Goal: Task Accomplishment & Management: Manage account settings

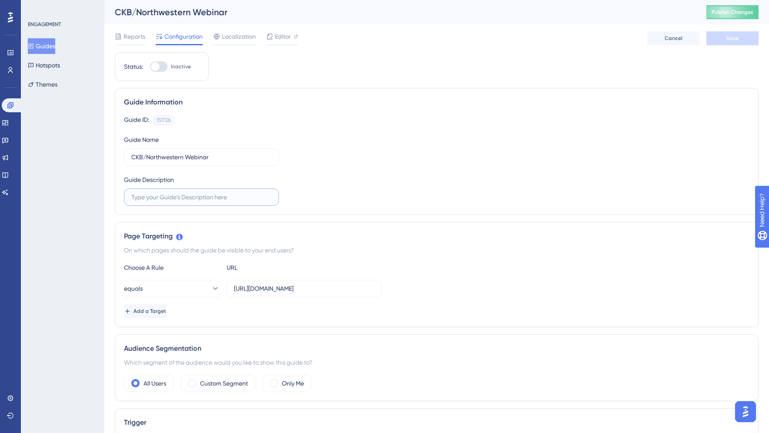
click at [205, 195] on input "text" at bounding box center [201, 197] width 140 height 10
click at [174, 197] on input "Announcement for CKB" at bounding box center [201, 197] width 140 height 10
click at [251, 193] on input "Announcement with registration for CKB" at bounding box center [201, 197] width 140 height 10
click at [250, 194] on input "Announcement with registration for CKB" at bounding box center [201, 197] width 140 height 10
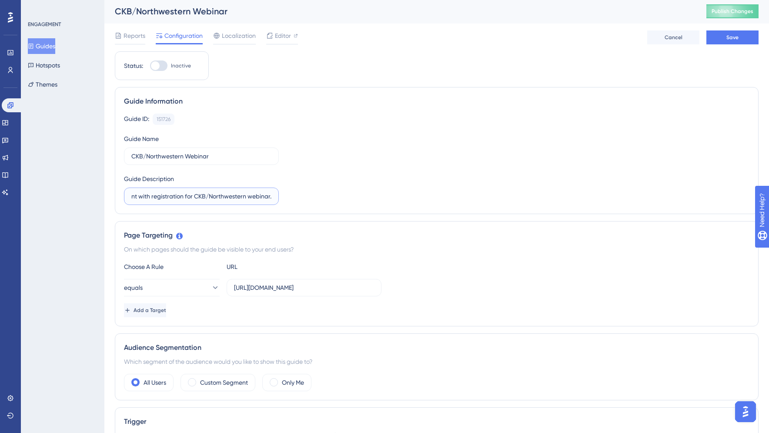
type input "Announcement with registration for CKB/Northwestern webinar."
drag, startPoint x: 504, startPoint y: 214, endPoint x: 459, endPoint y: 213, distance: 45.2
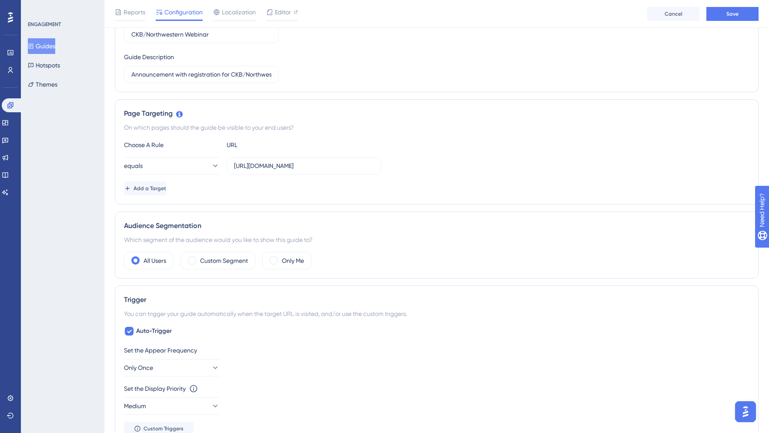
scroll to position [131, 0]
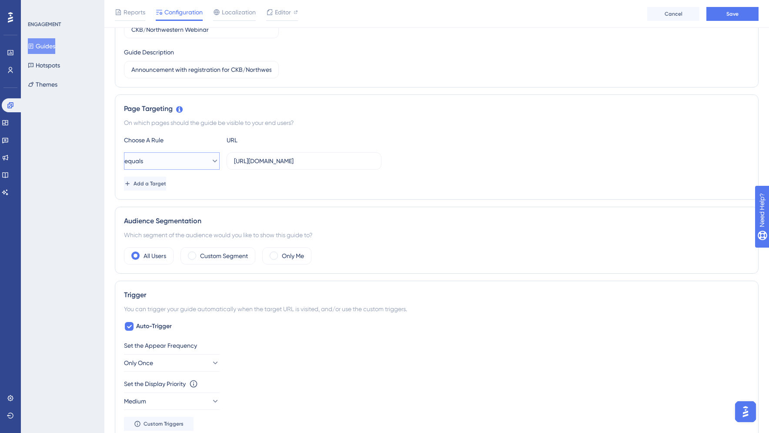
click at [210, 161] on icon at bounding box center [214, 161] width 9 height 9
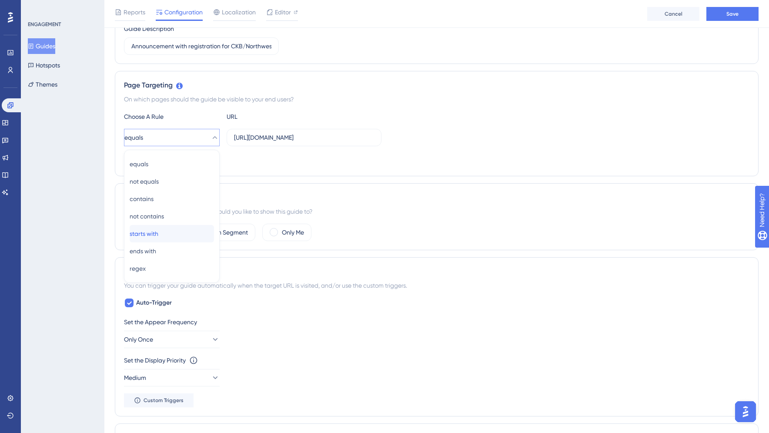
click at [158, 234] on span "starts with" at bounding box center [144, 233] width 29 height 10
click at [277, 162] on div "Add a Target" at bounding box center [436, 160] width 625 height 14
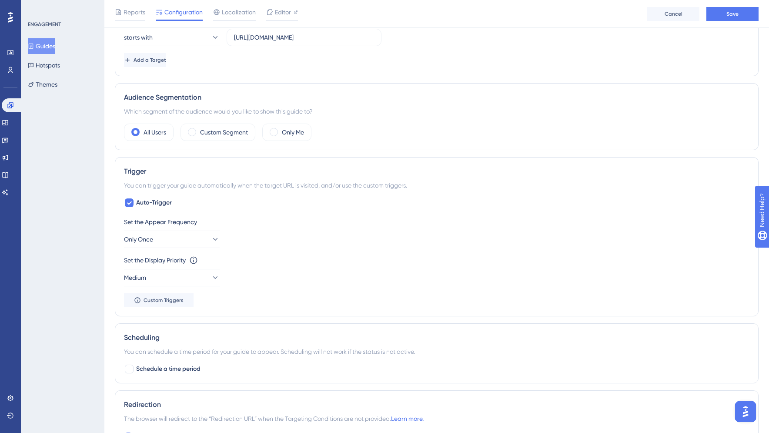
scroll to position [254, 0]
click at [156, 303] on span "Custom Triggers" at bounding box center [163, 300] width 40 height 7
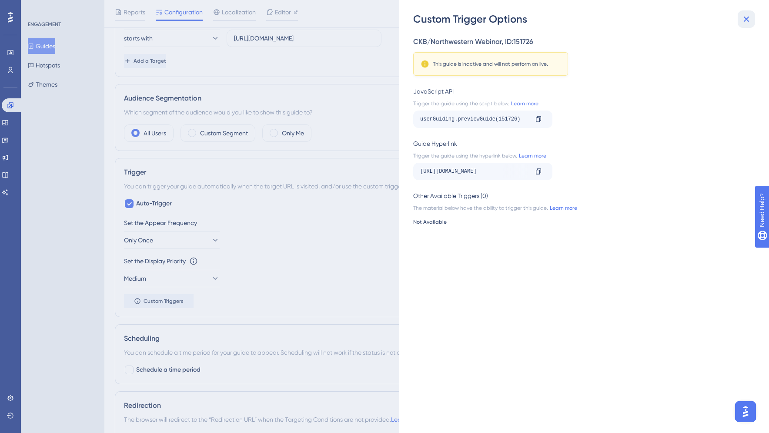
click at [750, 14] on icon at bounding box center [746, 19] width 10 height 10
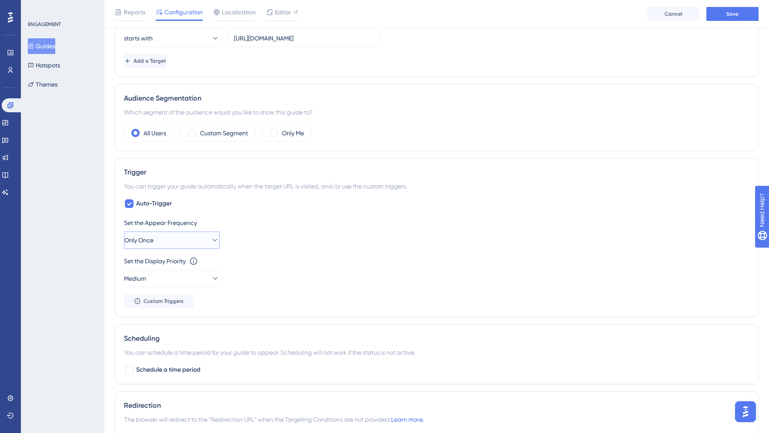
click at [210, 240] on icon at bounding box center [214, 240] width 9 height 9
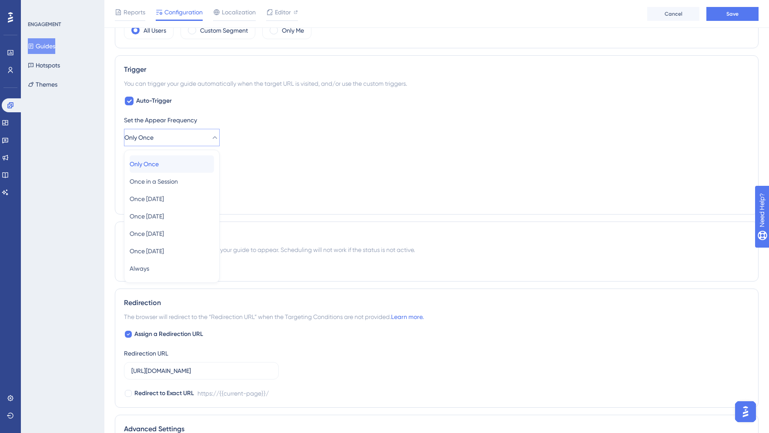
click at [158, 167] on span "Only Once" at bounding box center [144, 164] width 29 height 10
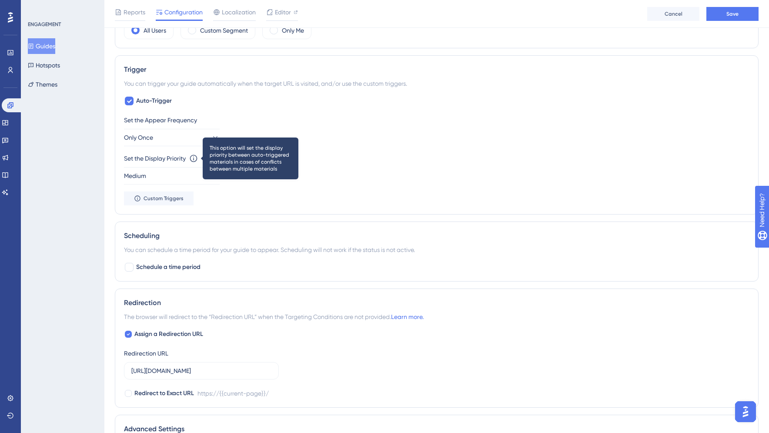
click at [195, 157] on icon at bounding box center [193, 158] width 7 height 7
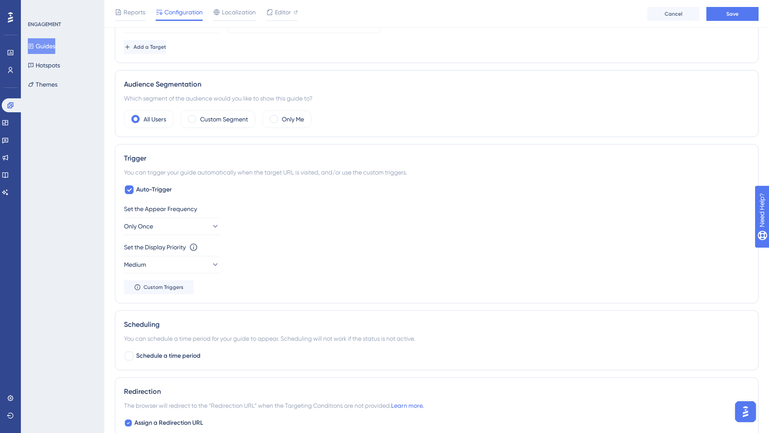
scroll to position [262, 0]
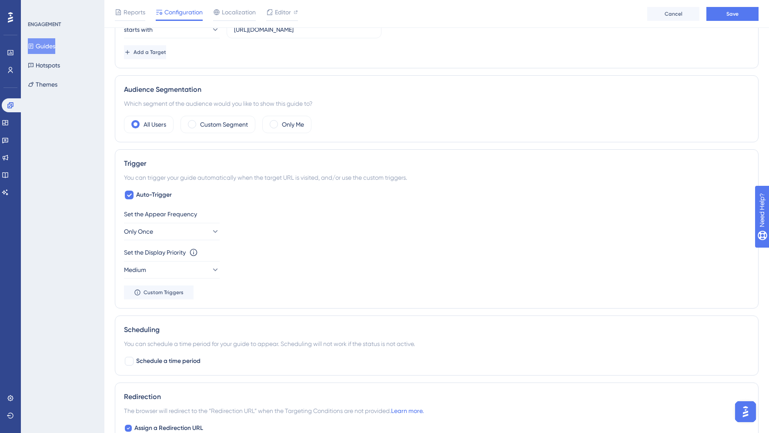
click at [341, 244] on div "Set the Appear Frequency Only Once Set the Display Priority This option will se…" at bounding box center [436, 254] width 625 height 90
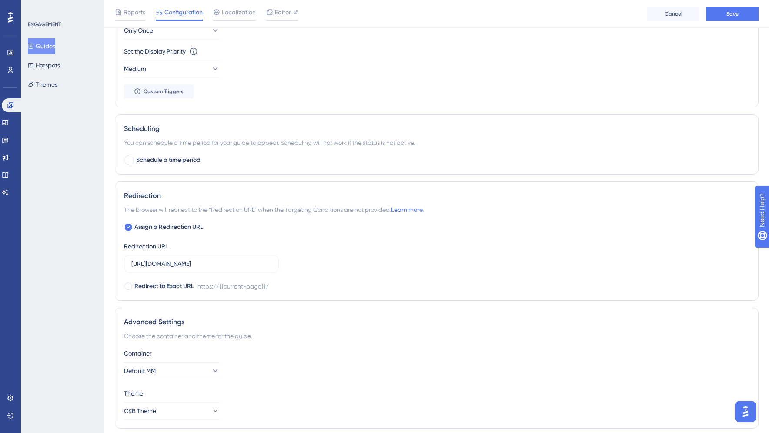
scroll to position [494, 0]
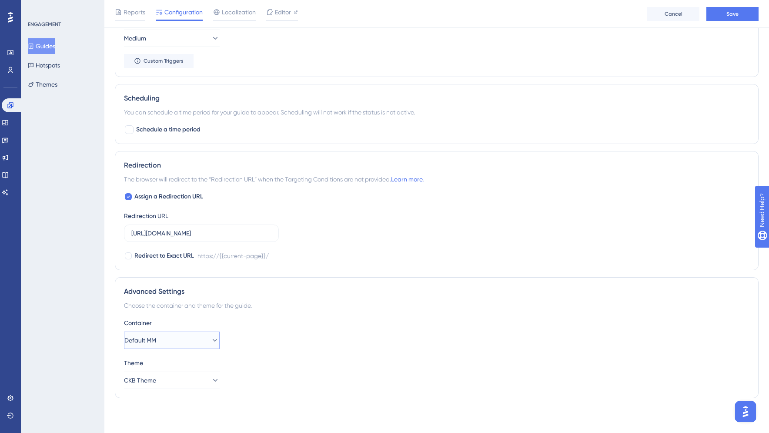
click at [191, 338] on button "Default MM" at bounding box center [172, 339] width 96 height 17
click at [176, 399] on div "CKB BOOST CKB BOOST" at bounding box center [172, 400] width 84 height 17
click at [406, 362] on div "Theme" at bounding box center [436, 362] width 625 height 10
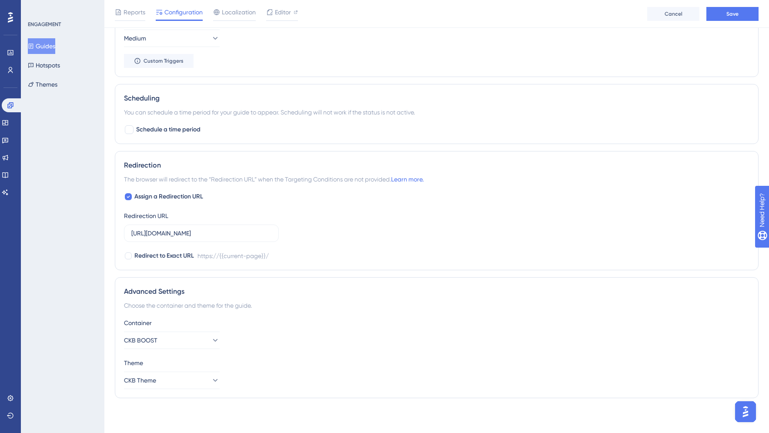
click at [58, 243] on div "ENGAGEMENT Guides Hotspots Themes" at bounding box center [62, 216] width 83 height 433
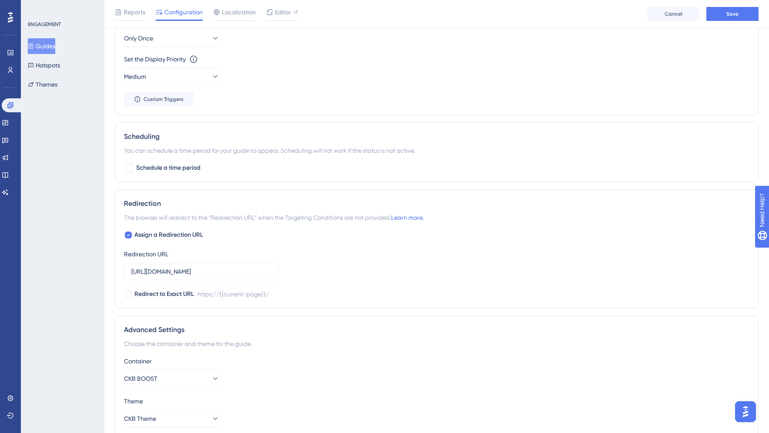
scroll to position [412, 0]
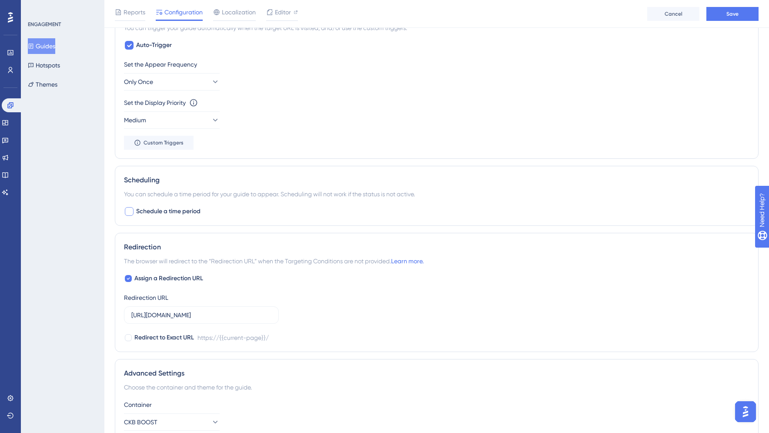
click at [129, 211] on div at bounding box center [129, 211] width 9 height 9
checkbox input "true"
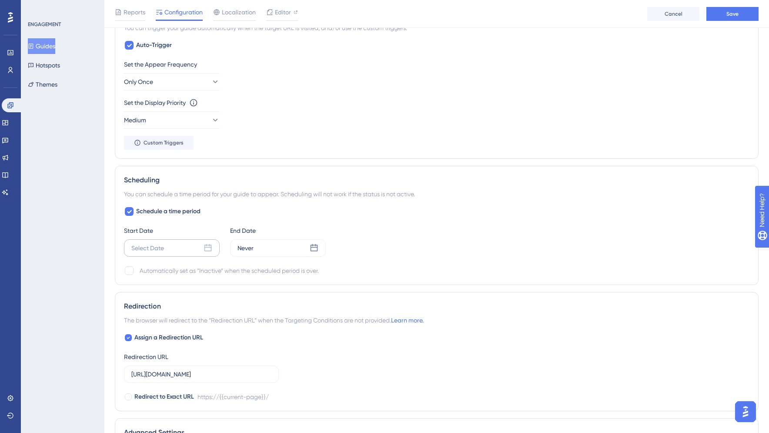
click at [204, 247] on icon at bounding box center [207, 247] width 7 height 7
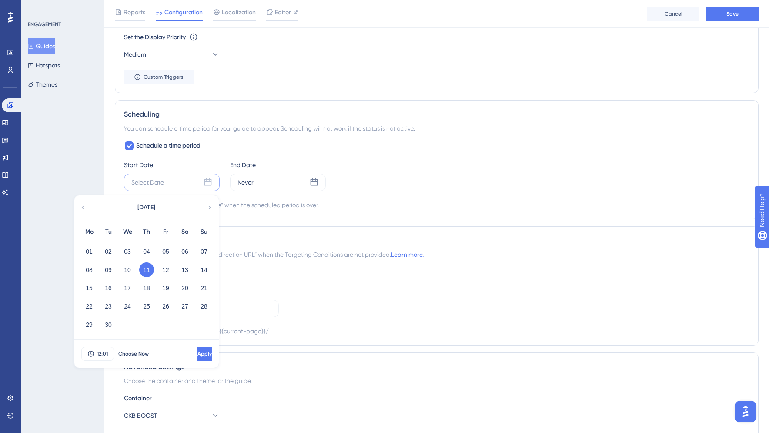
scroll to position [478, 0]
click at [125, 353] on span "Choose Now" at bounding box center [133, 352] width 30 height 7
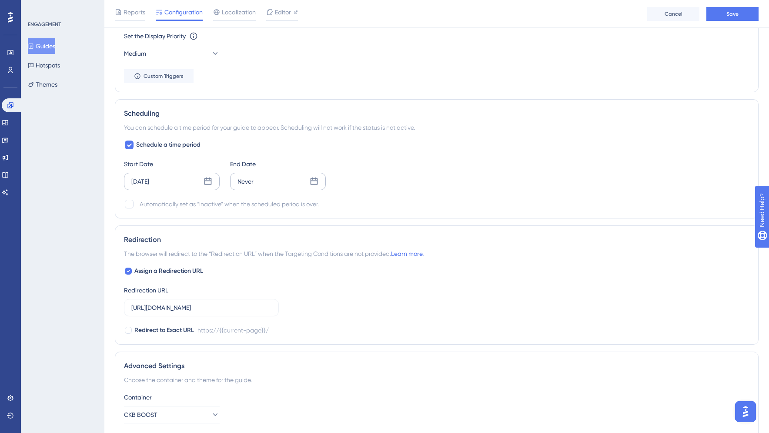
click at [290, 180] on div "Never" at bounding box center [278, 181] width 96 height 17
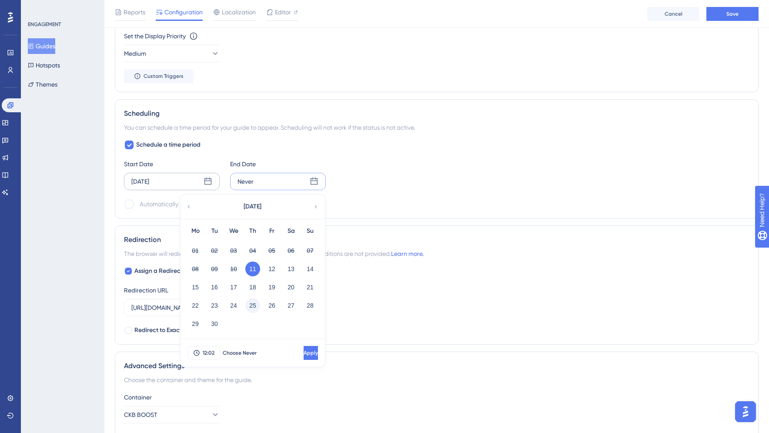
click at [254, 307] on button "25" at bounding box center [252, 305] width 15 height 15
click at [303, 355] on span "Apply" at bounding box center [310, 352] width 14 height 7
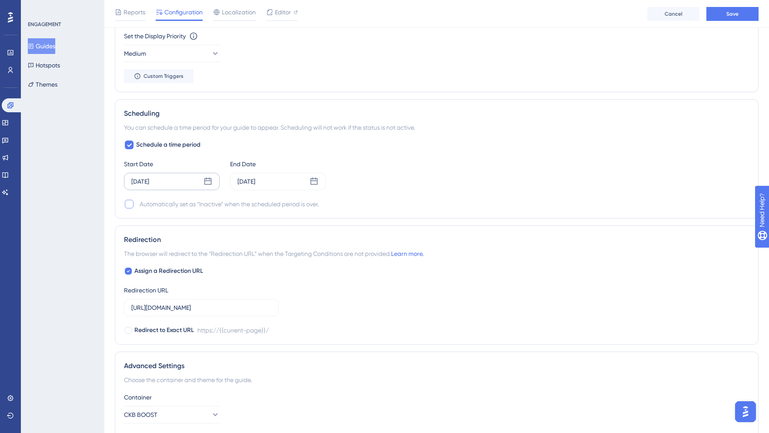
click at [133, 203] on div at bounding box center [129, 204] width 9 height 9
checkbox input "true"
click at [76, 249] on div "ENGAGEMENT Guides Hotspots Themes" at bounding box center [62, 216] width 83 height 433
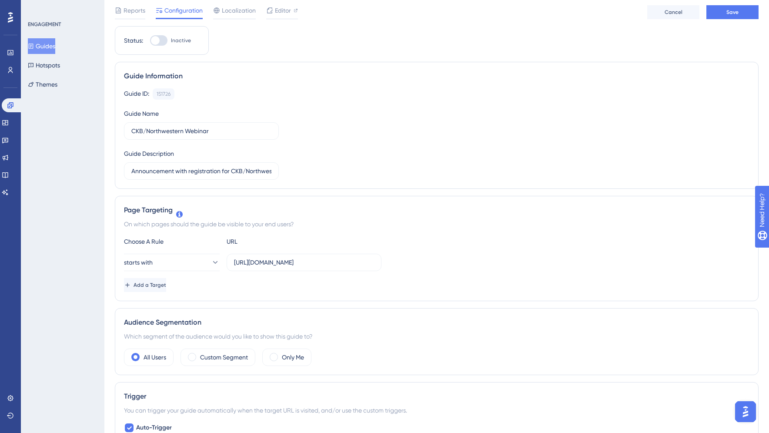
scroll to position [0, 0]
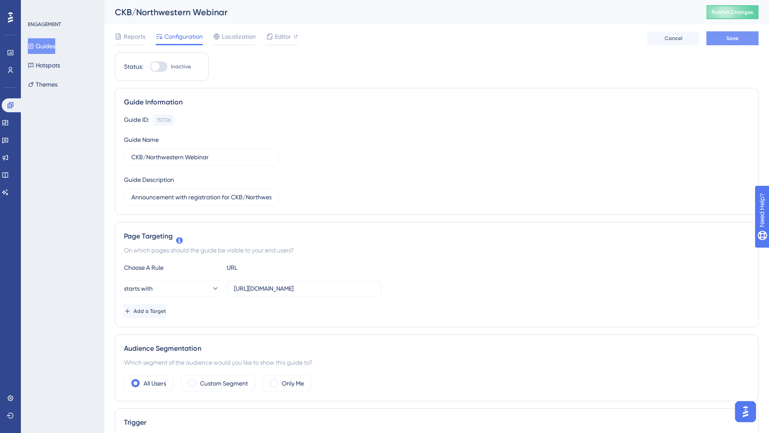
click at [727, 37] on span "Save" at bounding box center [732, 38] width 12 height 7
click at [50, 148] on div "ENGAGEMENT Guides Hotspots Themes" at bounding box center [62, 216] width 83 height 433
click at [275, 41] on span "Editor" at bounding box center [283, 36] width 16 height 10
click at [74, 147] on div "ENGAGEMENT Guides Hotspots Themes" at bounding box center [62, 216] width 83 height 433
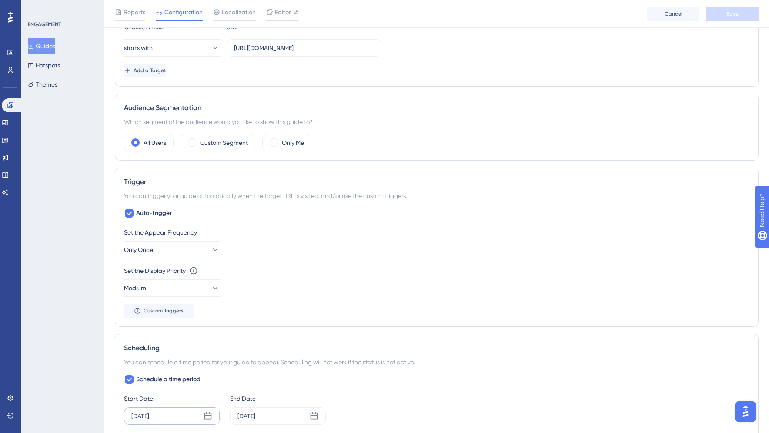
scroll to position [245, 0]
click at [74, 147] on div "ENGAGEMENT Guides Hotspots Themes" at bounding box center [62, 216] width 83 height 433
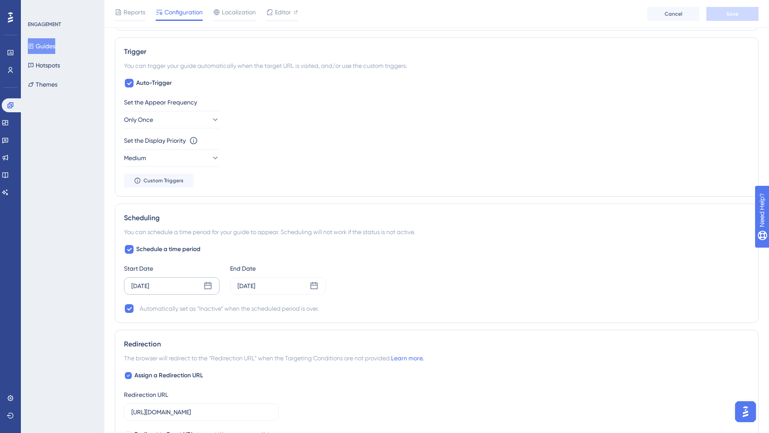
scroll to position [274, 0]
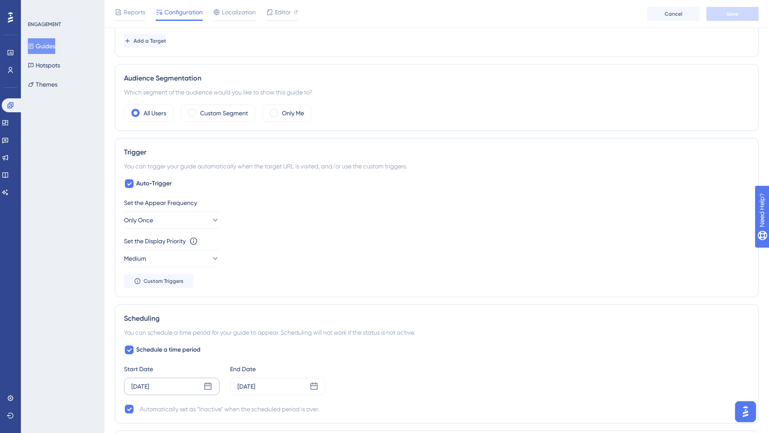
click at [67, 127] on div "ENGAGEMENT Guides Hotspots Themes" at bounding box center [62, 216] width 83 height 433
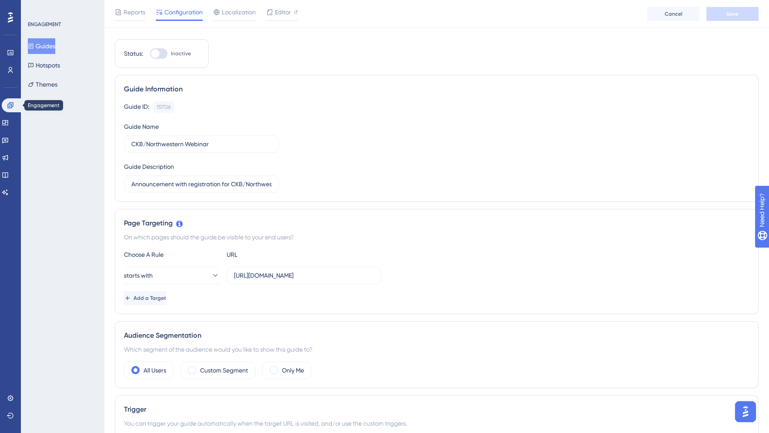
scroll to position [0, 0]
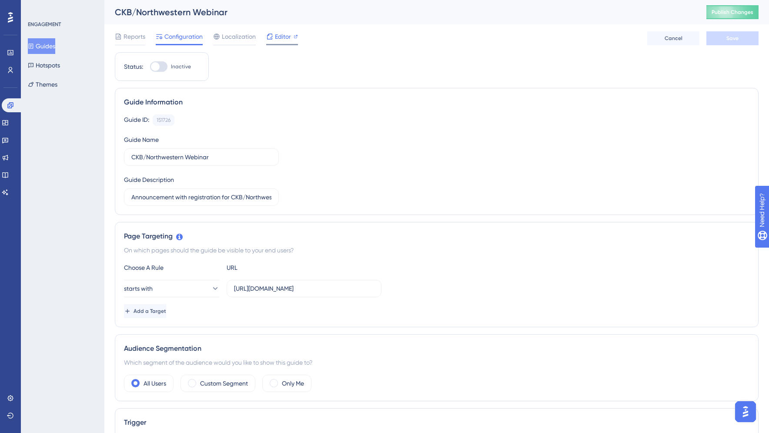
click at [286, 37] on span "Editor" at bounding box center [283, 36] width 16 height 10
drag, startPoint x: 47, startPoint y: 126, endPoint x: 49, endPoint y: 83, distance: 43.5
click at [47, 126] on div "ENGAGEMENT Guides Hotspots Themes" at bounding box center [62, 216] width 83 height 433
click at [49, 83] on button "Themes" at bounding box center [43, 85] width 30 height 16
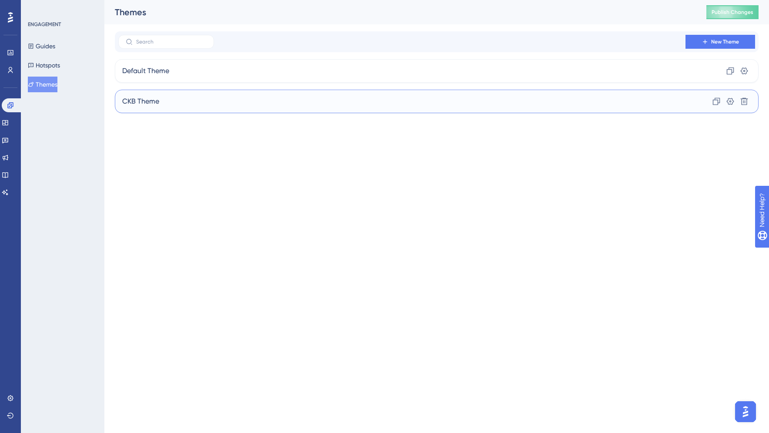
click at [178, 101] on div "CKB Theme Clone Settings Delete" at bounding box center [437, 101] width 644 height 23
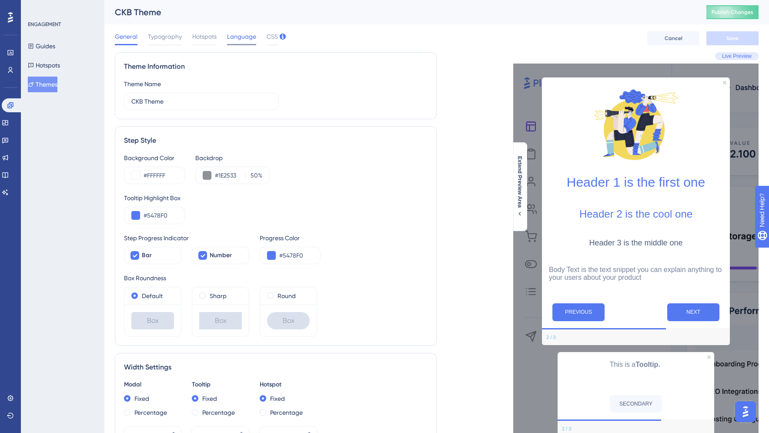
click at [240, 38] on span "Language" at bounding box center [241, 36] width 29 height 10
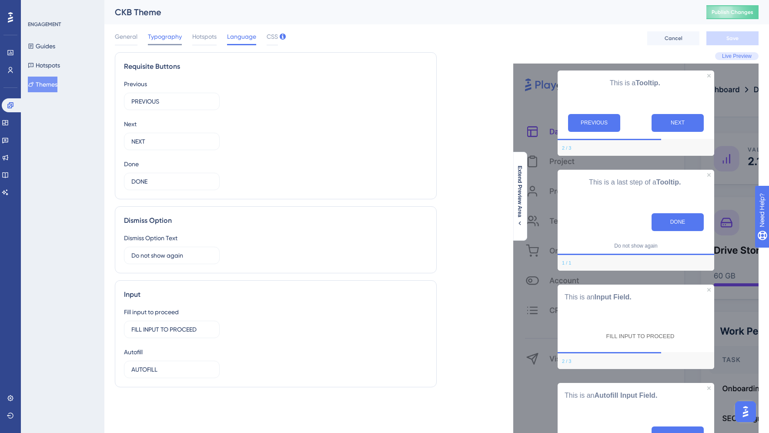
click at [157, 36] on span "Typography" at bounding box center [165, 36] width 34 height 10
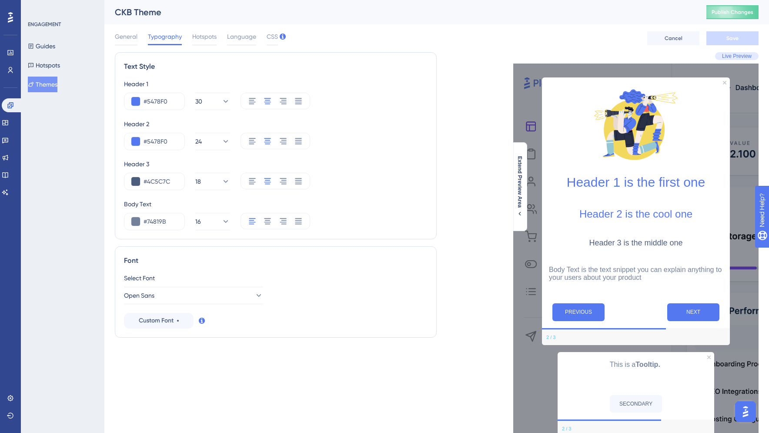
scroll to position [49, 0]
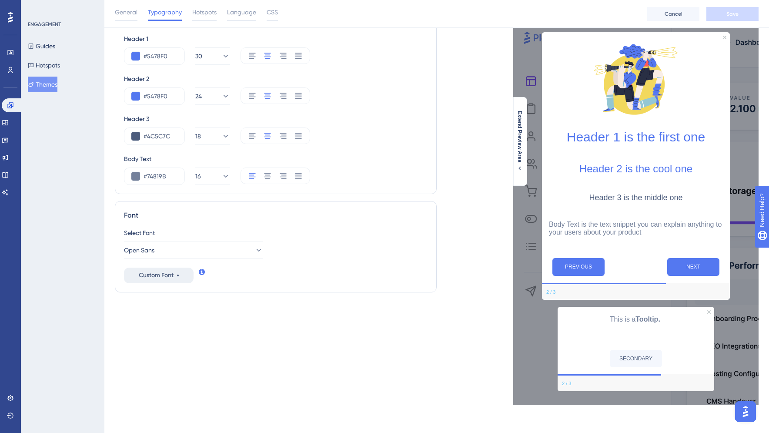
click at [158, 275] on span "Custom Font" at bounding box center [156, 275] width 35 height 10
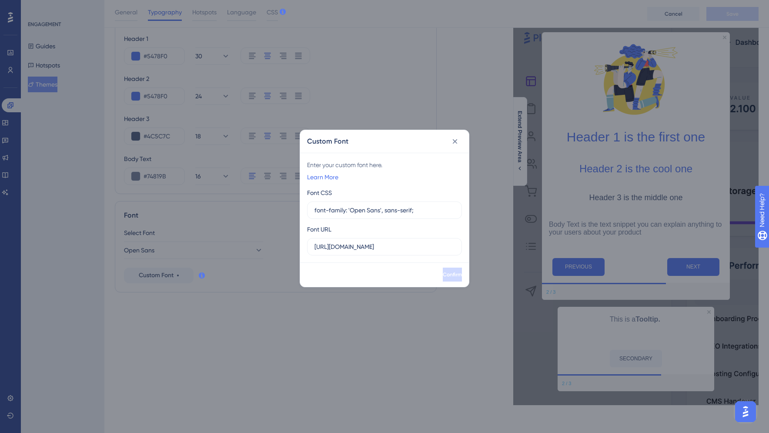
drag, startPoint x: 70, startPoint y: 235, endPoint x: 64, endPoint y: 236, distance: 6.5
click at [70, 235] on div "Custom Font Enter your custom font here. Learn More Font CSS font-family: 'Open…" at bounding box center [384, 216] width 769 height 433
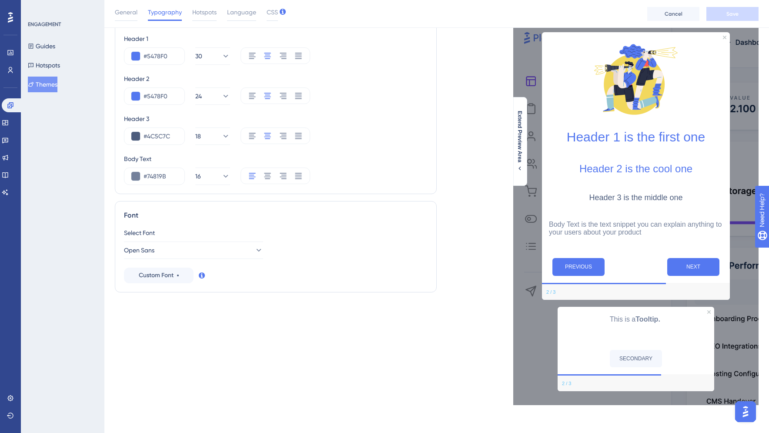
scroll to position [0, 0]
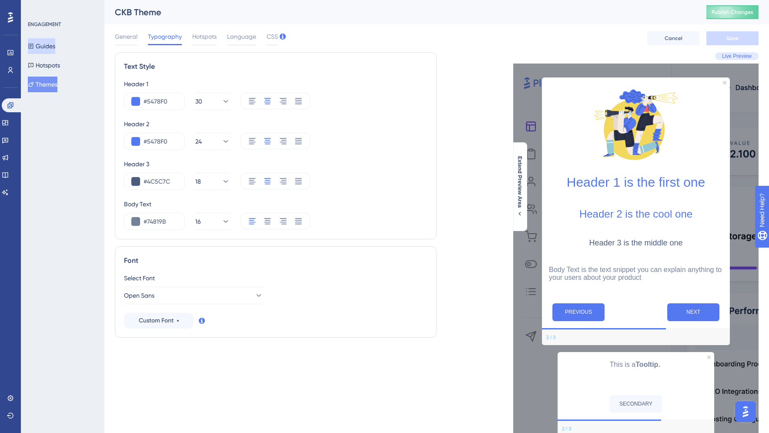
click at [48, 47] on button "Guides" at bounding box center [41, 46] width 27 height 16
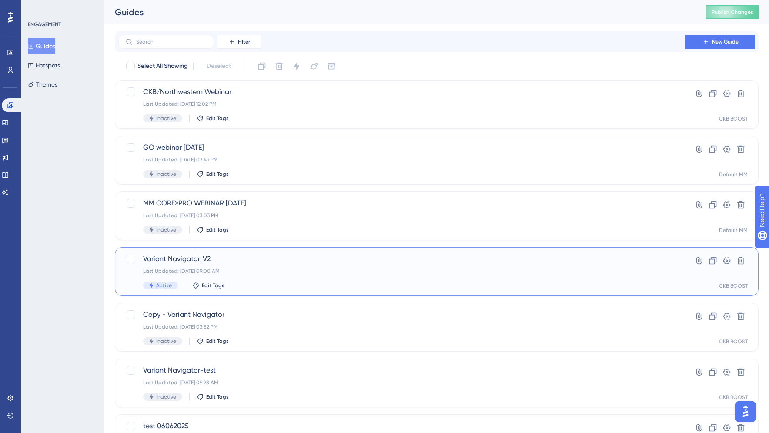
click at [293, 266] on div "Variant Navigator_V2 Last Updated: [DATE] 09:00 AM Active Edit Tags" at bounding box center [401, 272] width 517 height 36
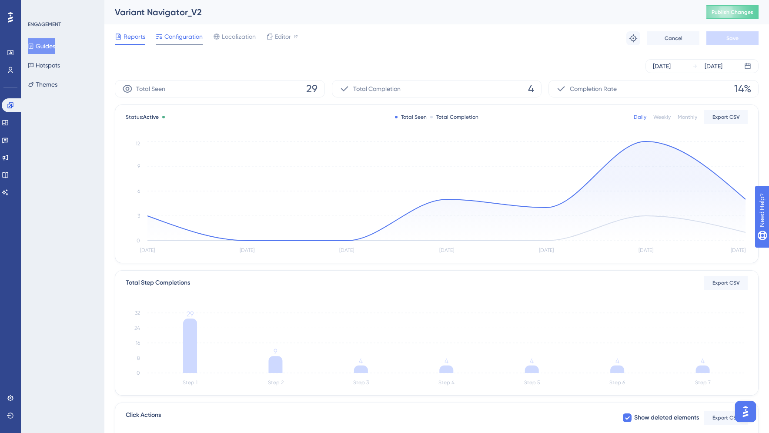
click at [175, 33] on span "Configuration" at bounding box center [183, 36] width 38 height 10
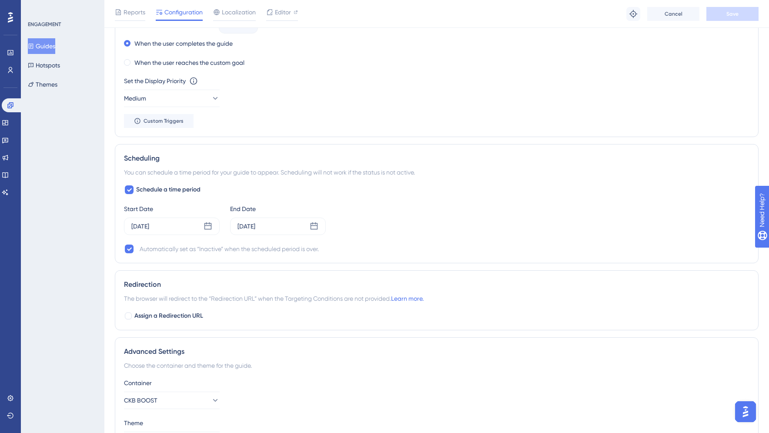
scroll to position [584, 0]
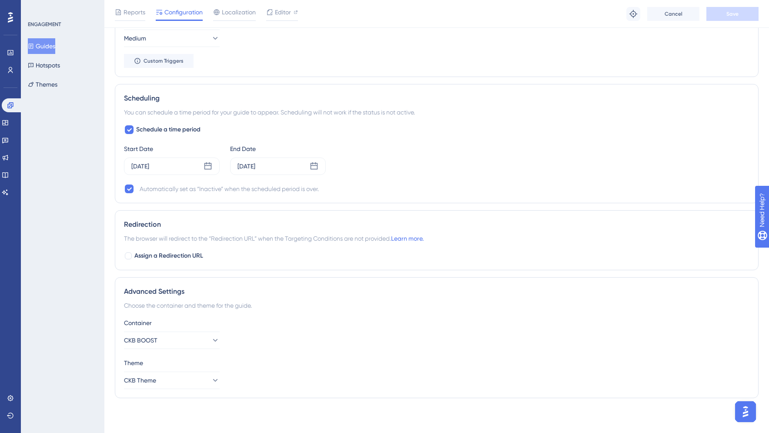
click at [62, 147] on div "ENGAGEMENT Guides Hotspots Themes" at bounding box center [62, 216] width 83 height 433
click at [34, 83] on icon at bounding box center [31, 84] width 6 height 6
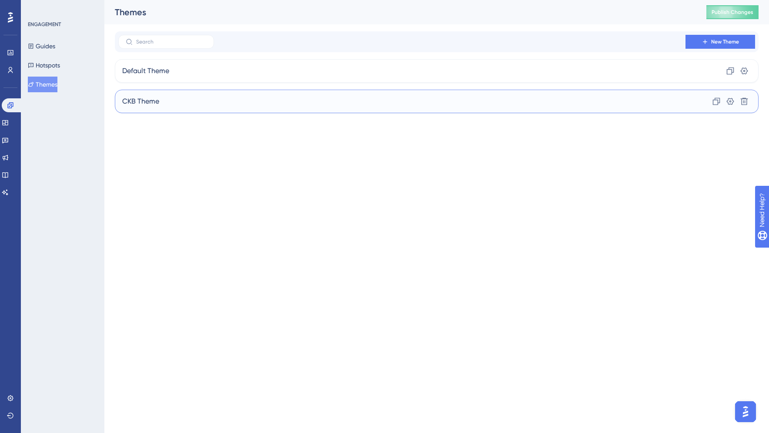
click at [151, 101] on span "CKB Theme" at bounding box center [140, 101] width 37 height 10
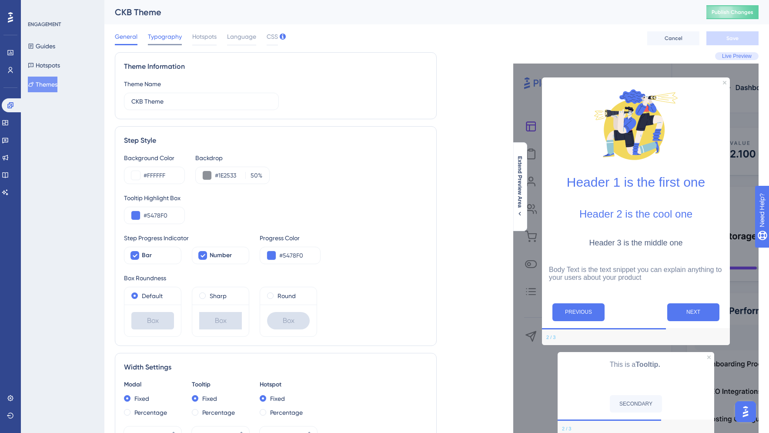
click at [176, 35] on span "Typography" at bounding box center [165, 36] width 34 height 10
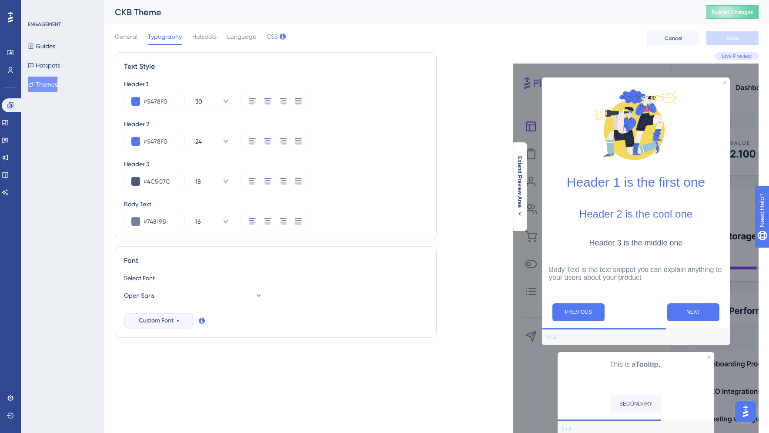
click at [176, 315] on div "Custom Font" at bounding box center [159, 320] width 40 height 10
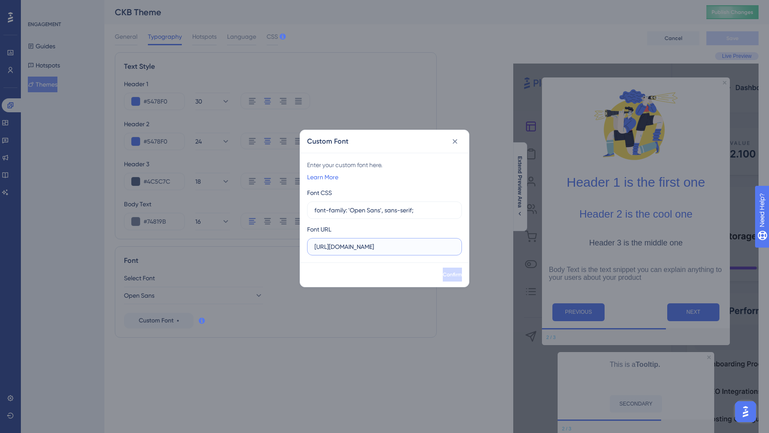
click at [349, 247] on input "[URL][DOMAIN_NAME]" at bounding box center [384, 247] width 140 height 10
click at [366, 218] on label "font-family: 'Open Sans', sans-serif;" at bounding box center [384, 209] width 155 height 17
click at [366, 215] on input "font-family: 'Open Sans', sans-serif;" at bounding box center [384, 210] width 140 height 10
click at [444, 205] on input "font-family: 'Open Sans', sans-serif;" at bounding box center [384, 210] width 140 height 10
